Goal: Information Seeking & Learning: Learn about a topic

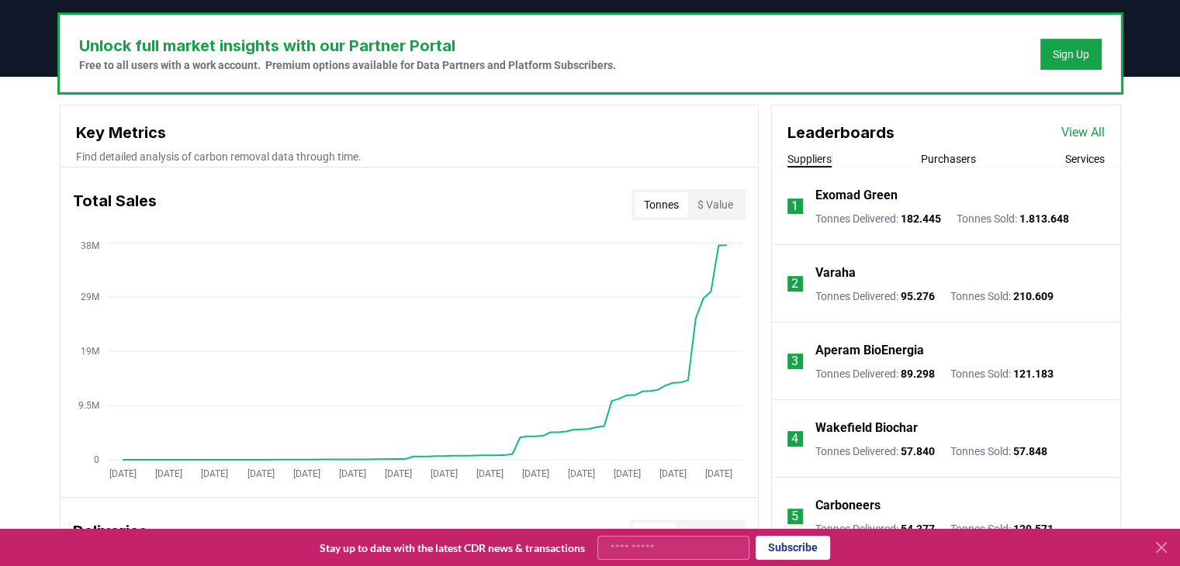
scroll to position [465, 0]
click at [949, 162] on button "Purchasers" at bounding box center [948, 159] width 55 height 16
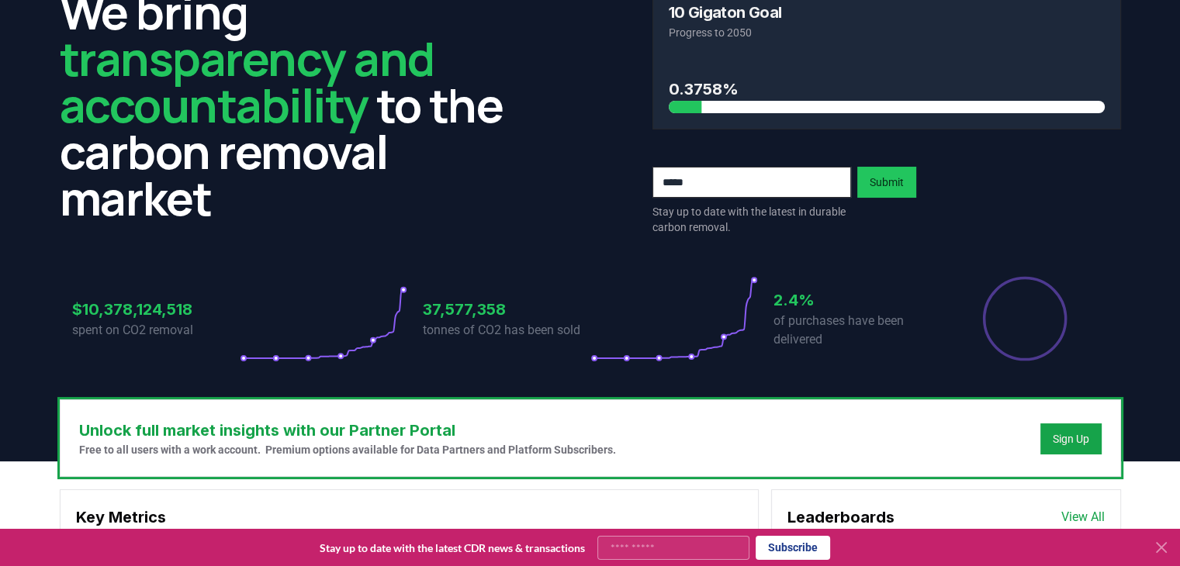
scroll to position [0, 0]
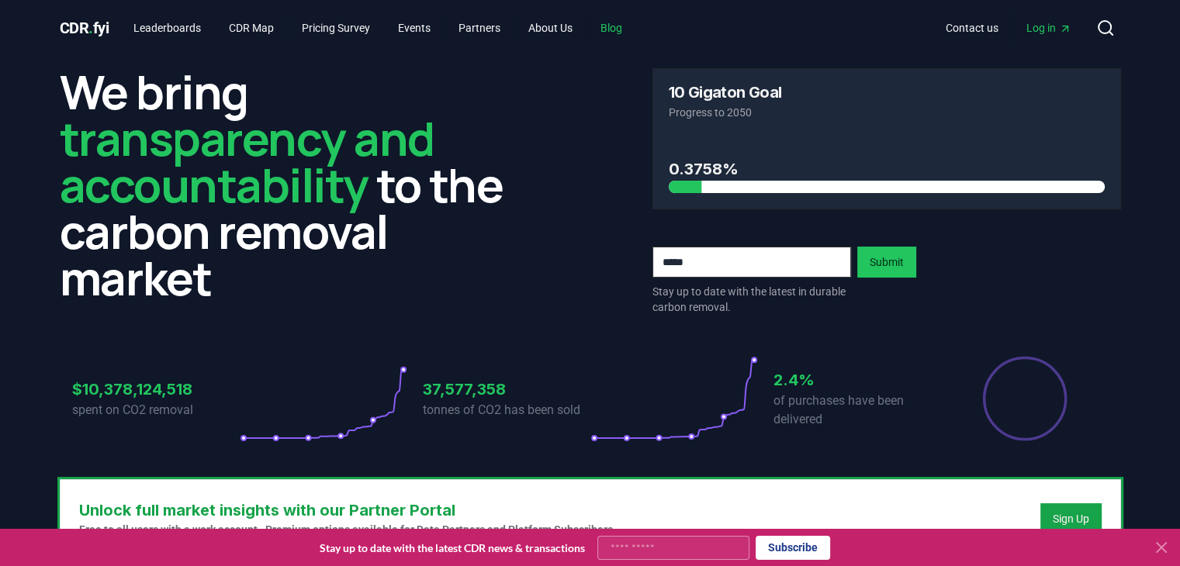
click at [628, 29] on link "Blog" at bounding box center [611, 28] width 47 height 28
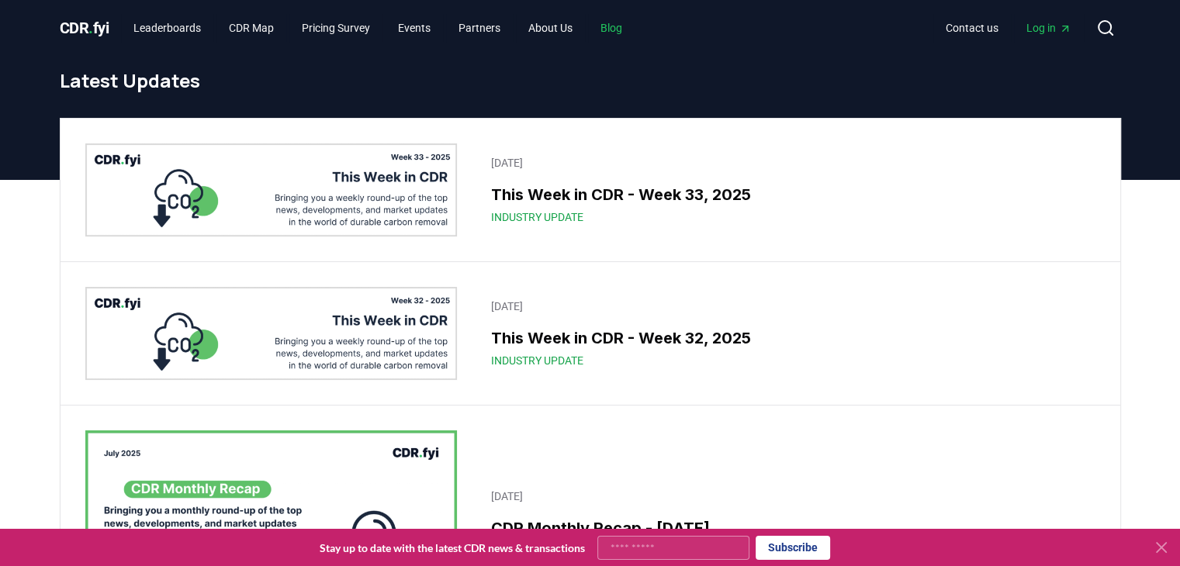
click at [635, 34] on link "Blog" at bounding box center [611, 28] width 47 height 28
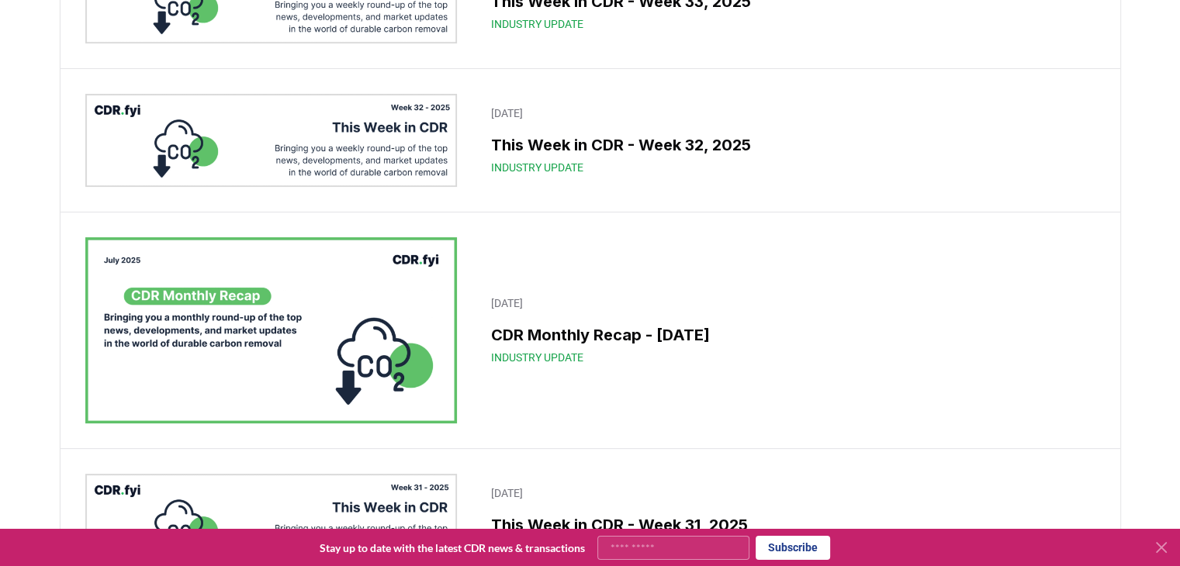
scroll to position [155, 0]
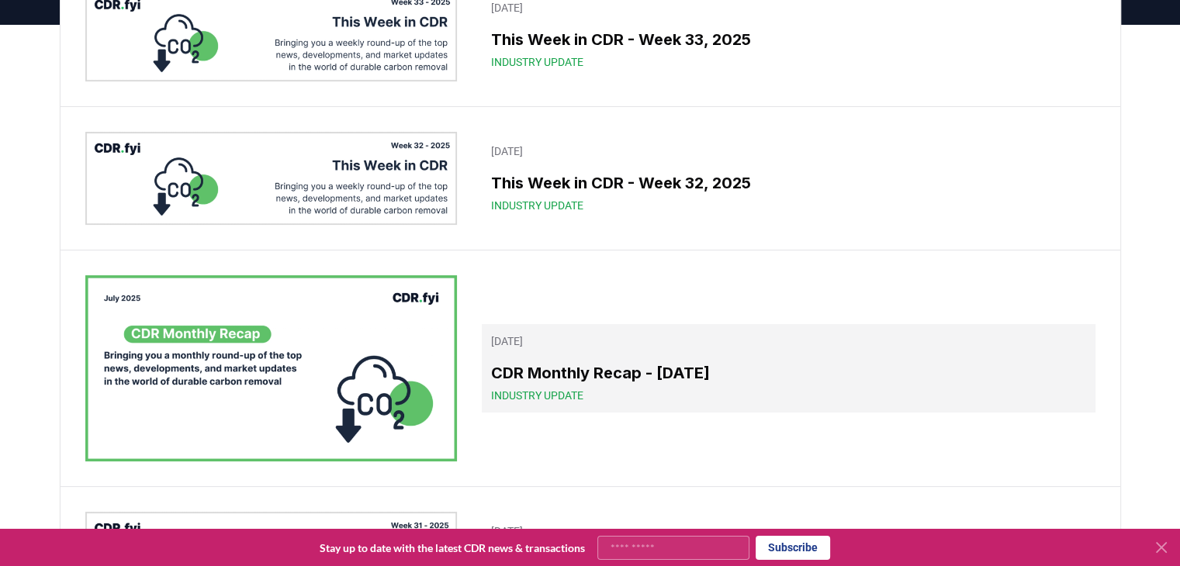
click at [669, 372] on h3 "CDR Monthly Recap - [DATE]" at bounding box center [788, 373] width 594 height 23
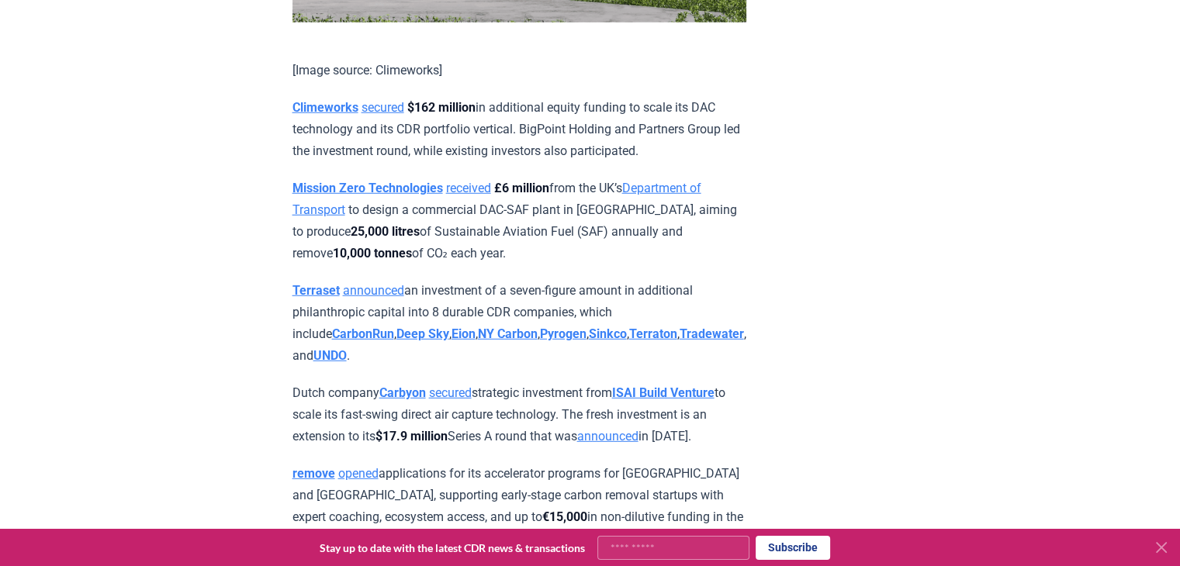
scroll to position [4267, 0]
